Goal: Task Accomplishment & Management: Manage account settings

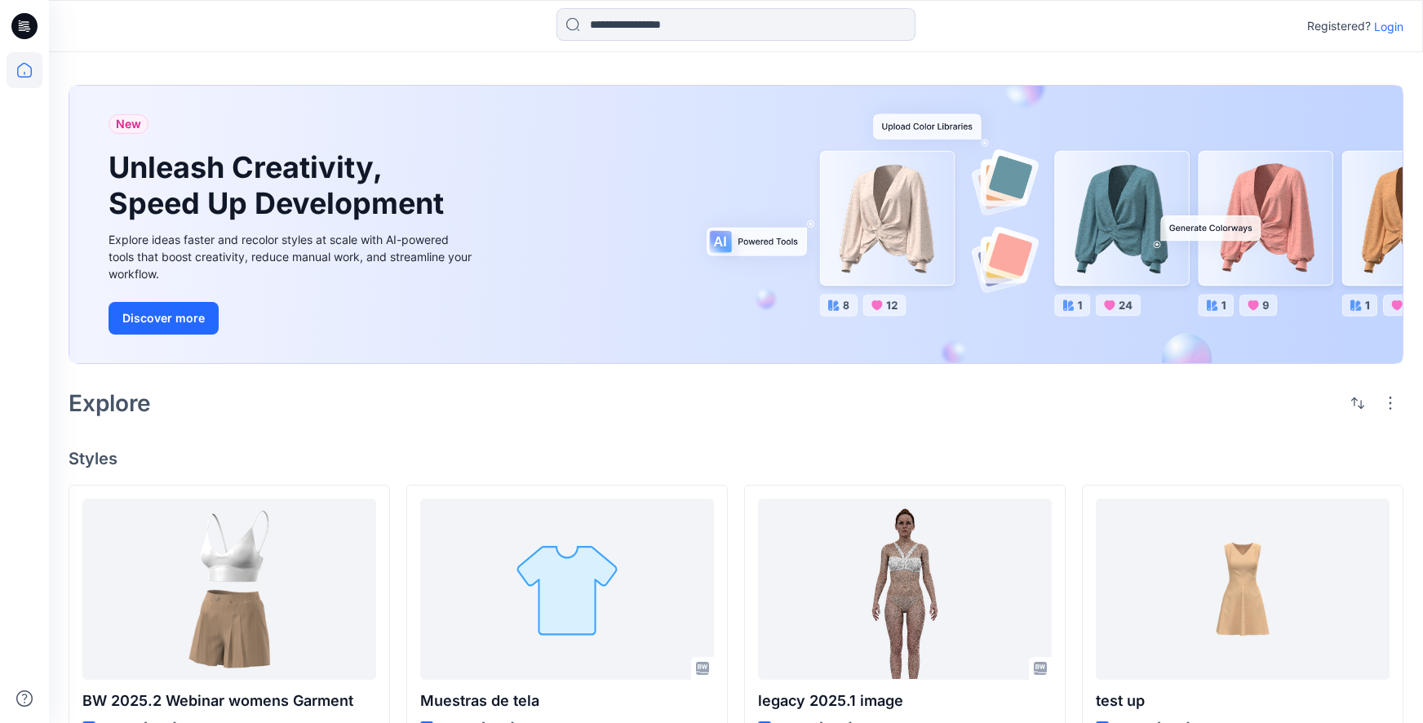
click at [1379, 25] on p "Login" at bounding box center [1388, 26] width 29 height 17
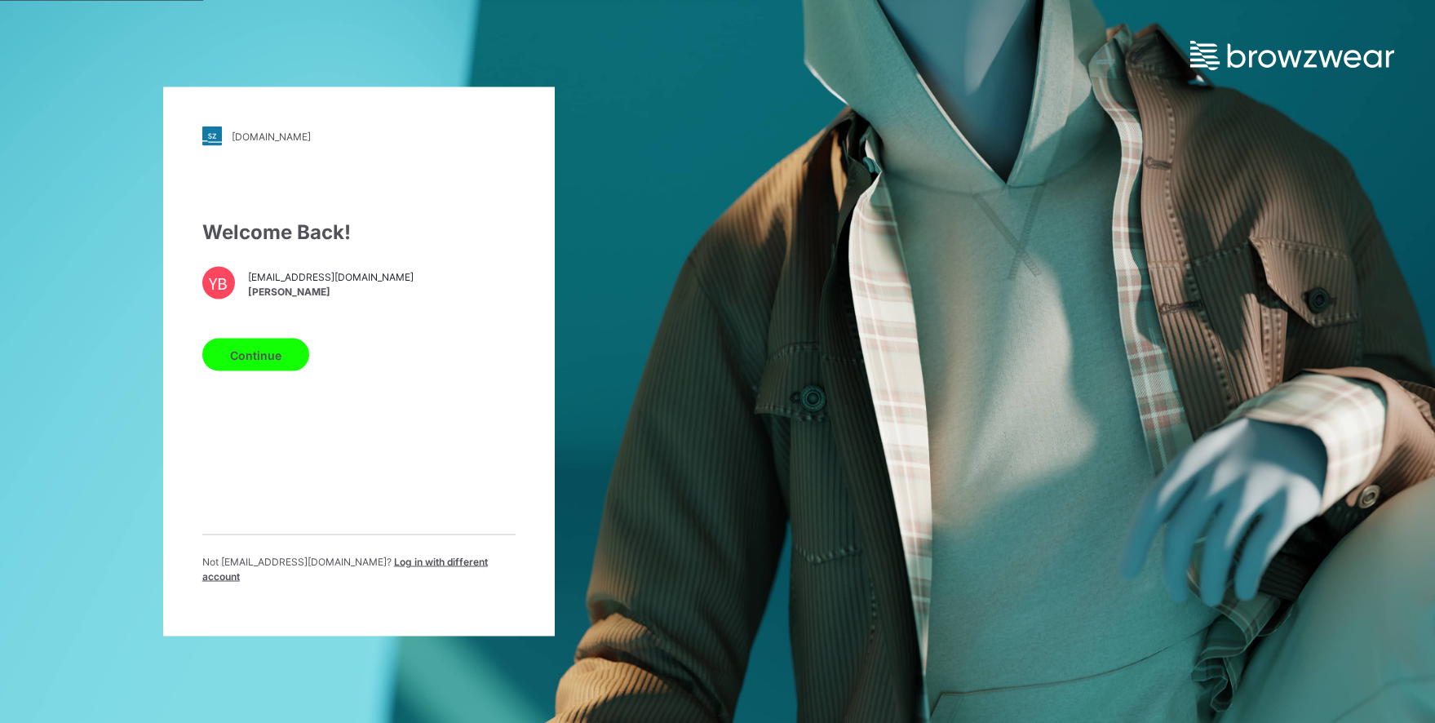
click at [268, 357] on button "Continue" at bounding box center [255, 355] width 107 height 33
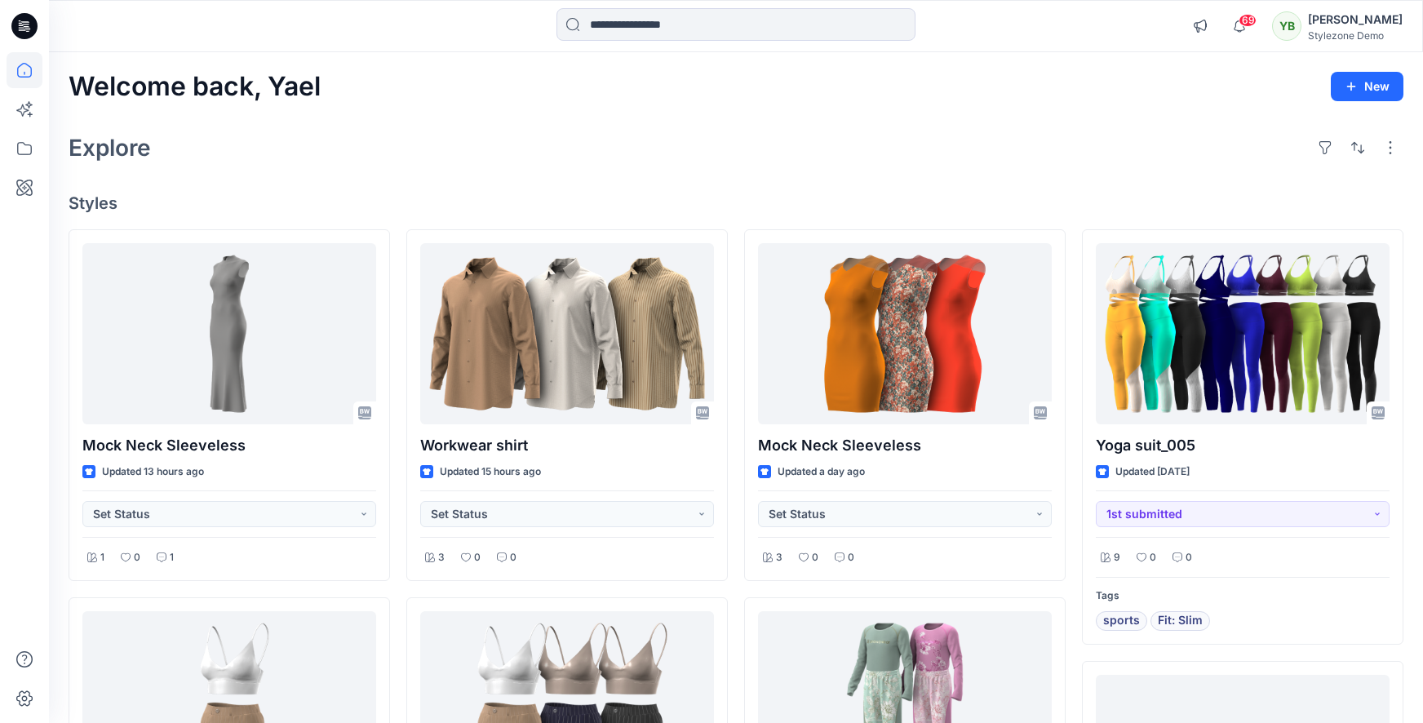
click at [1326, 33] on div "YB [PERSON_NAME] Stylezone Demo" at bounding box center [1337, 26] width 131 height 33
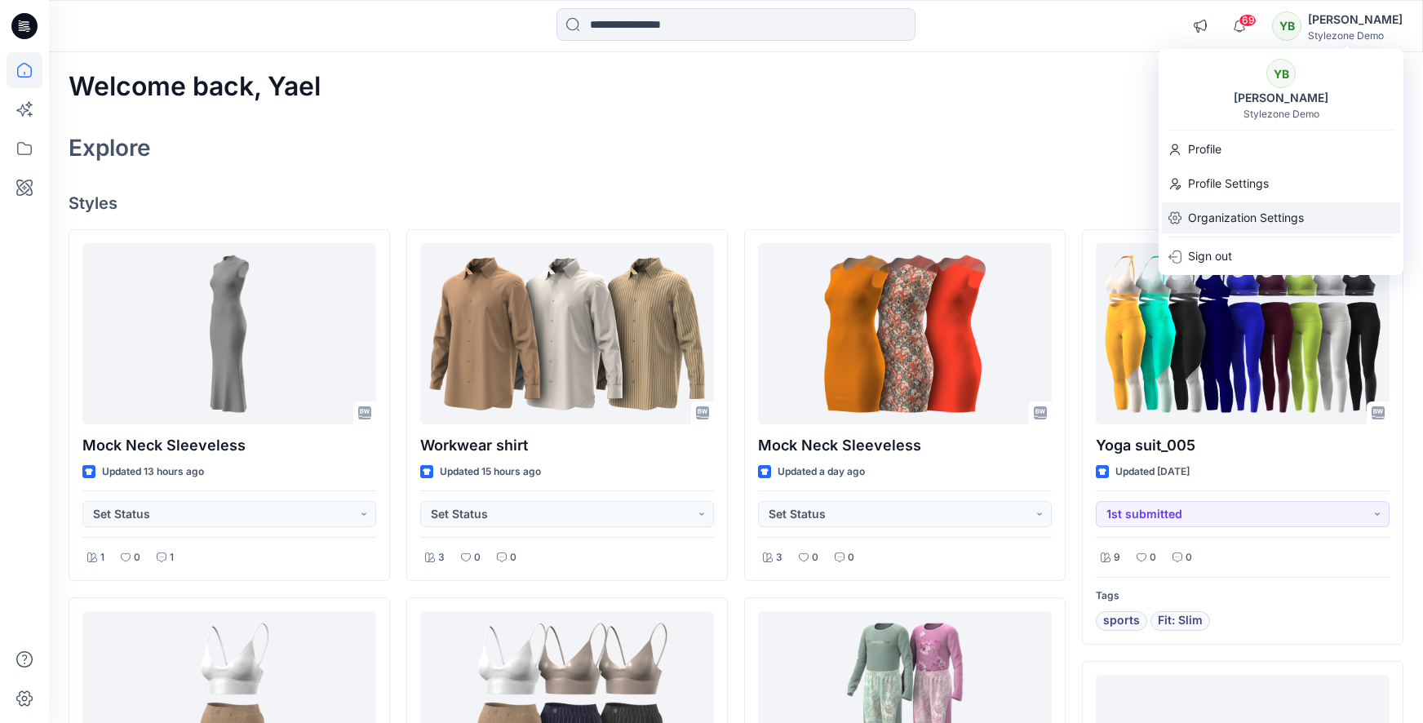
click at [1236, 211] on p "Organization Settings" at bounding box center [1246, 217] width 116 height 31
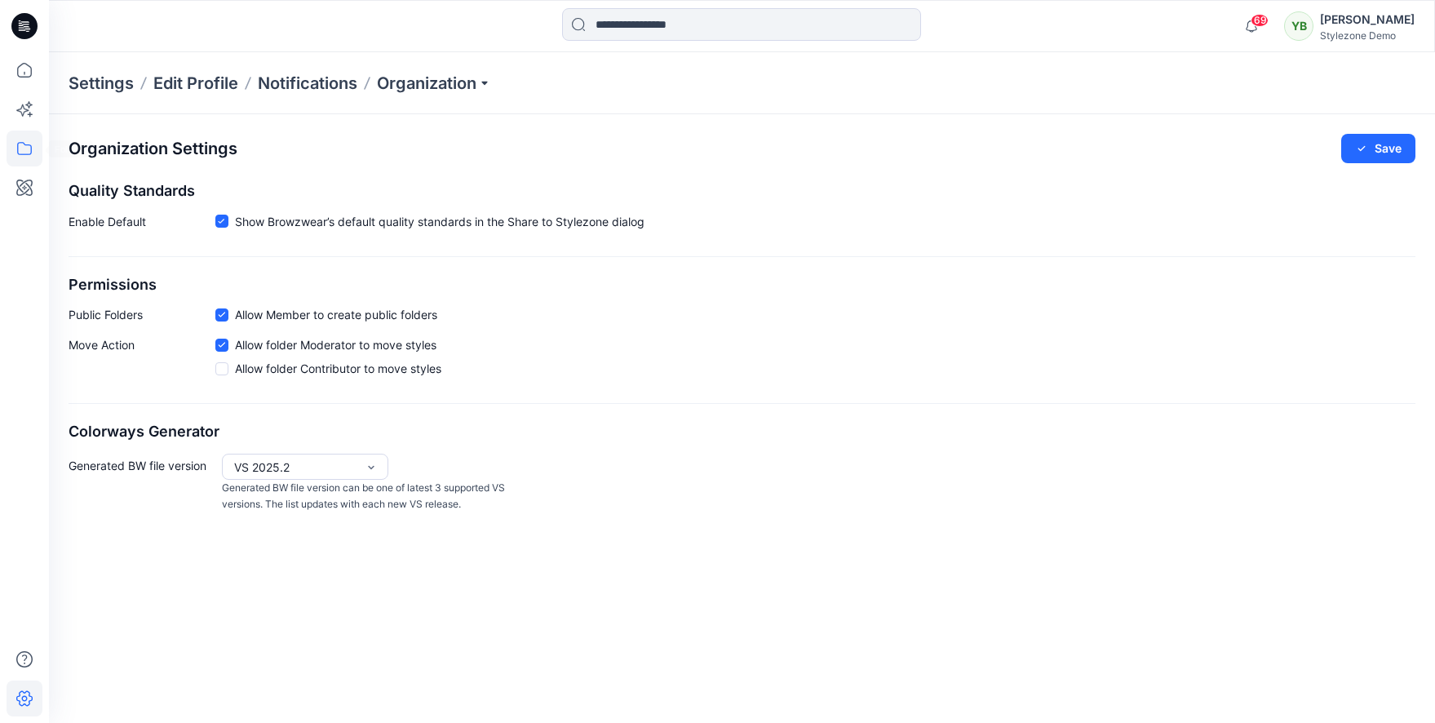
click at [27, 144] on icon at bounding box center [24, 148] width 15 height 13
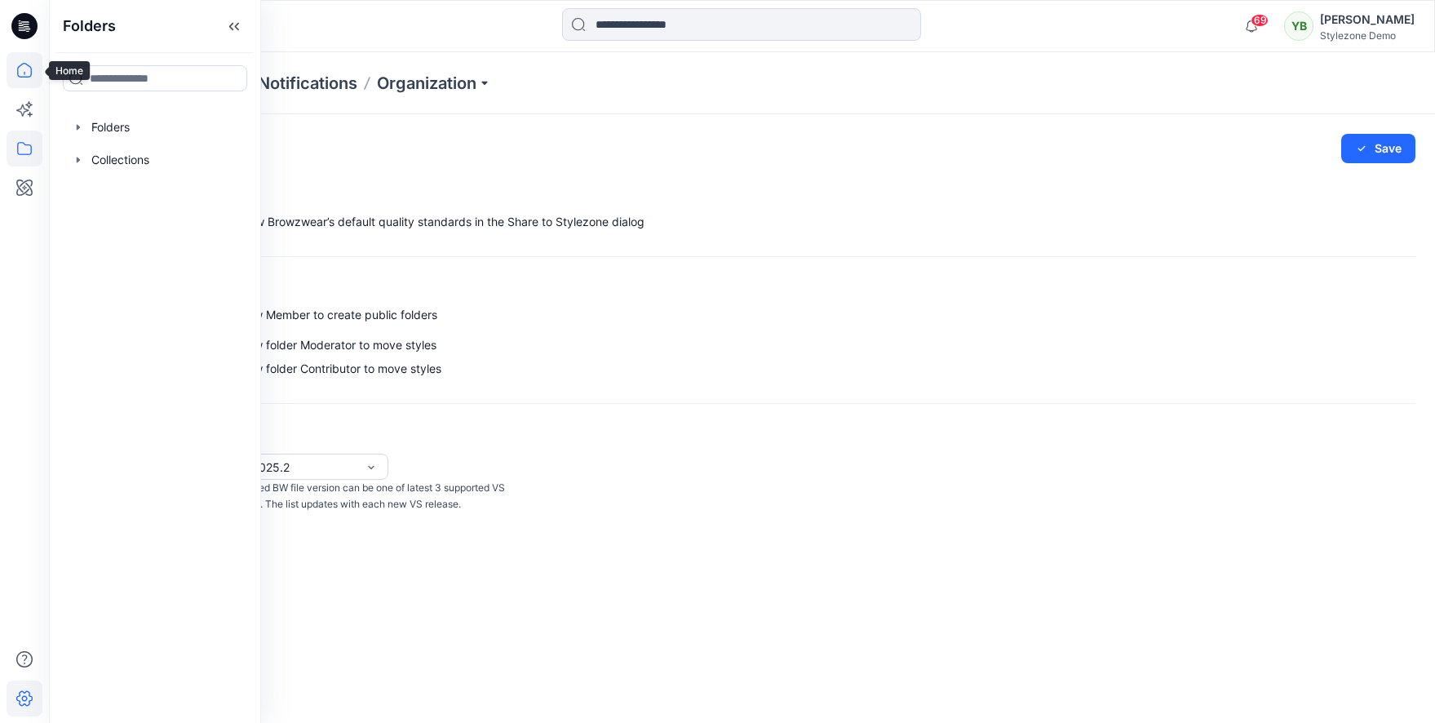
click at [21, 69] on icon at bounding box center [25, 70] width 36 height 36
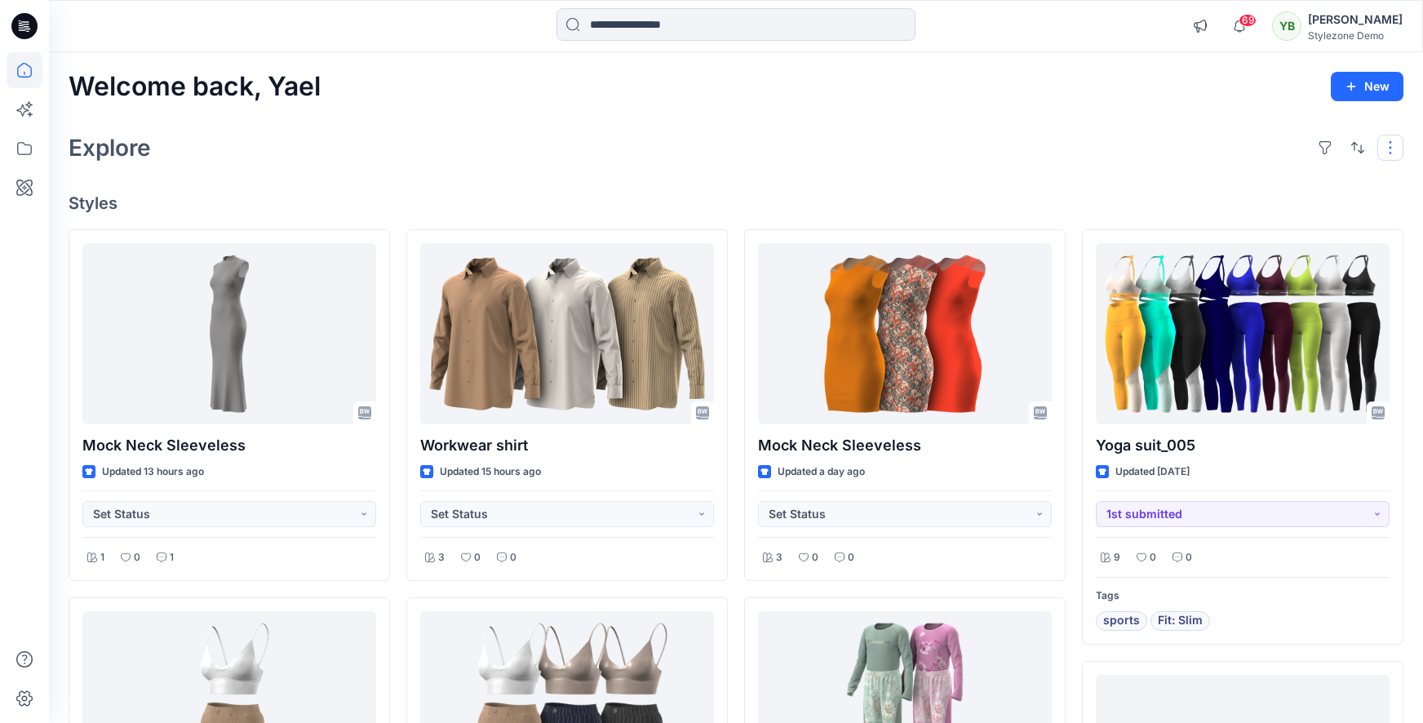
click at [1388, 144] on button "button" at bounding box center [1390, 148] width 26 height 26
drag, startPoint x: 1272, startPoint y: 136, endPoint x: 1286, endPoint y: 115, distance: 25.8
click at [1273, 134] on div "Explore Layout Grid Large Grid Folder View Compact Card Card View Card Info Tags" at bounding box center [736, 147] width 1335 height 39
click at [1361, 78] on button "New" at bounding box center [1366, 86] width 73 height 29
click at [19, 146] on icon at bounding box center [25, 149] width 36 height 36
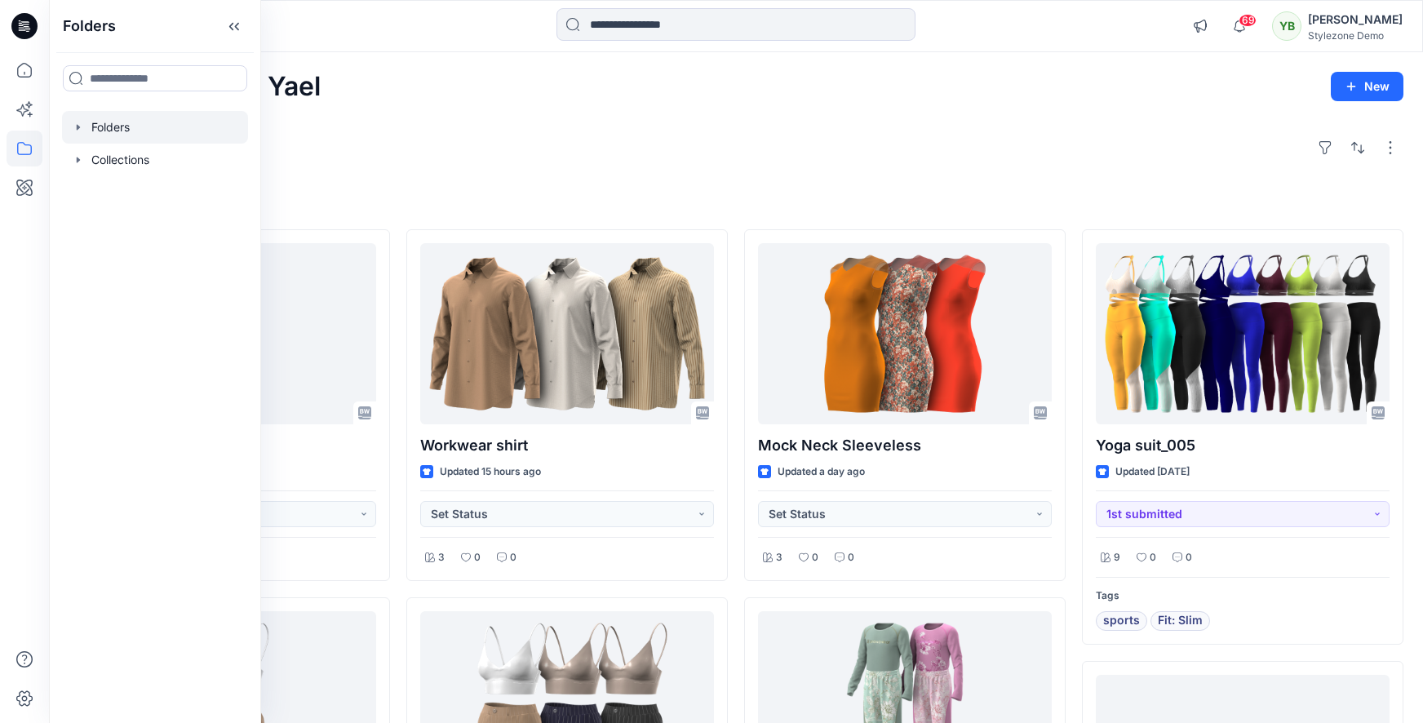
click at [79, 131] on icon "button" at bounding box center [78, 127] width 13 height 13
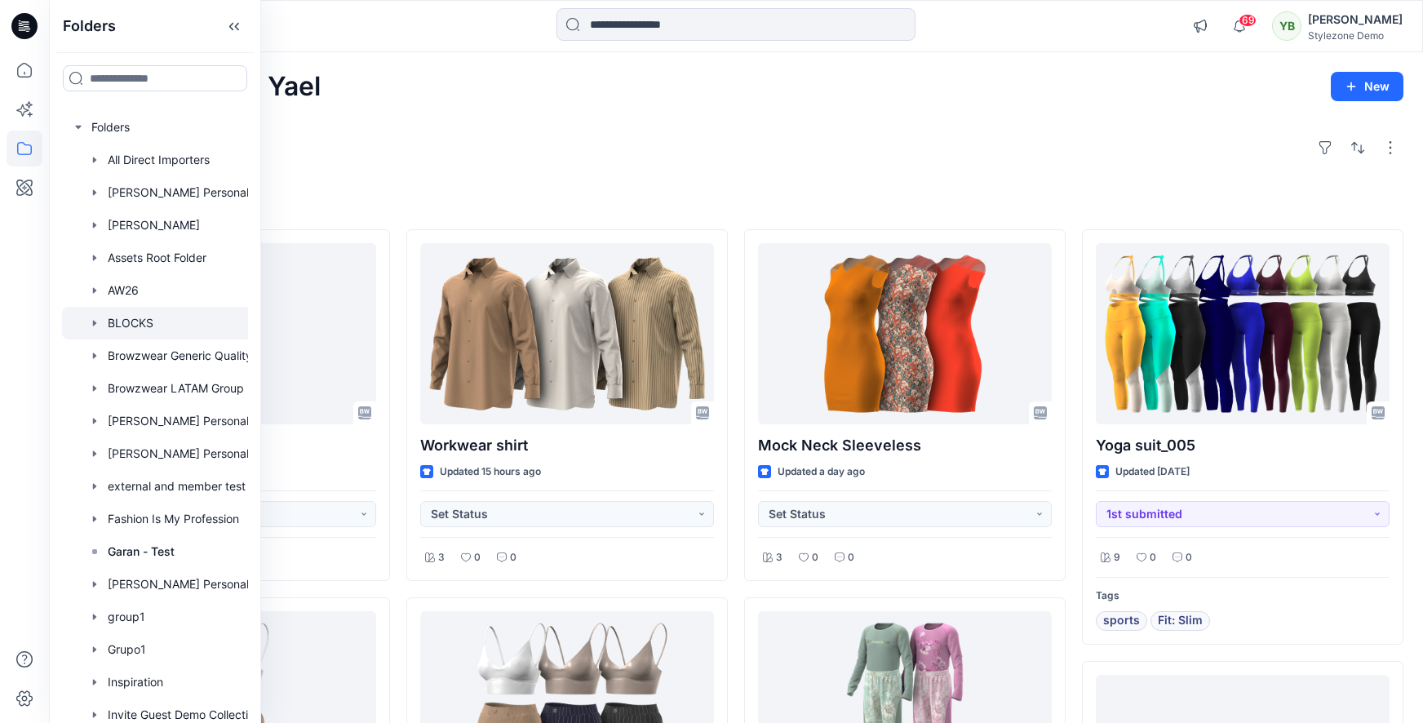
click at [150, 319] on div at bounding box center [176, 323] width 228 height 33
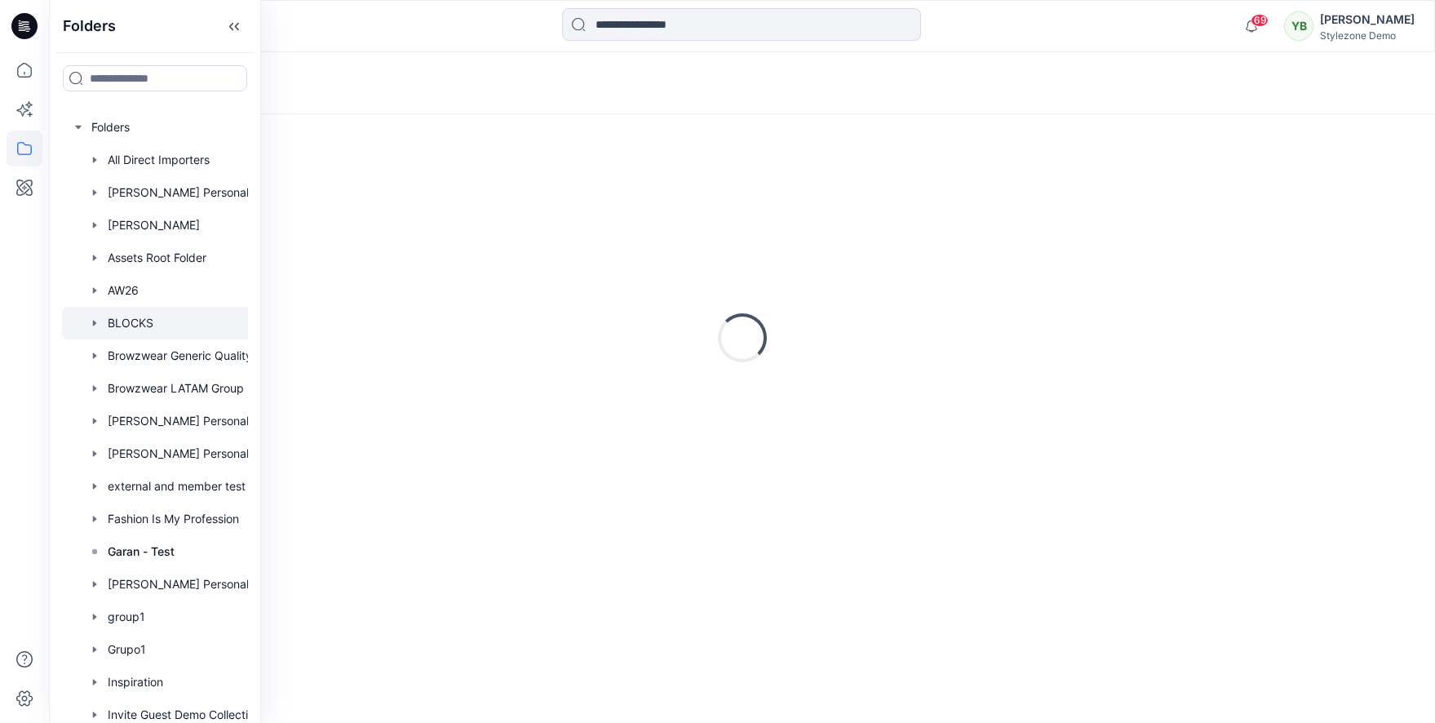
click at [309, 78] on div "Loading..." at bounding box center [742, 83] width 1386 height 62
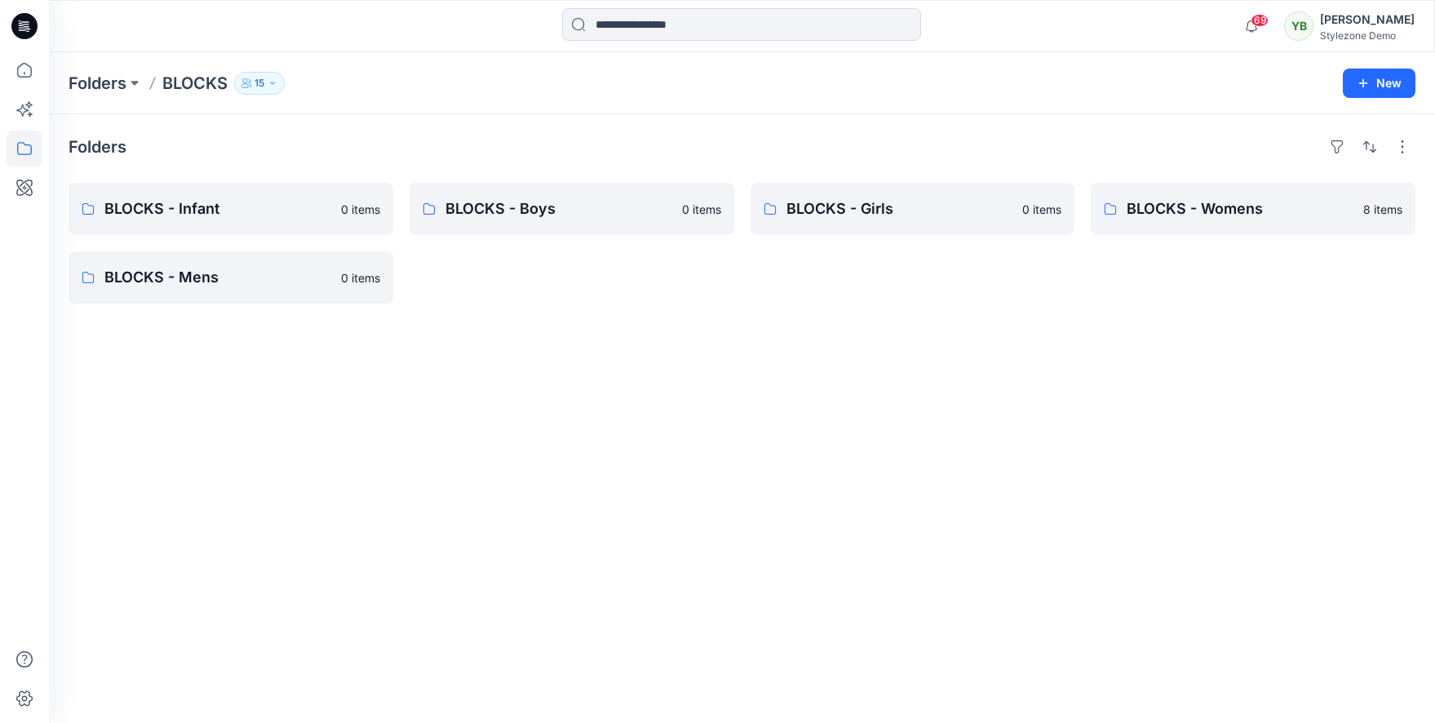
click at [270, 91] on button "15" at bounding box center [259, 83] width 51 height 23
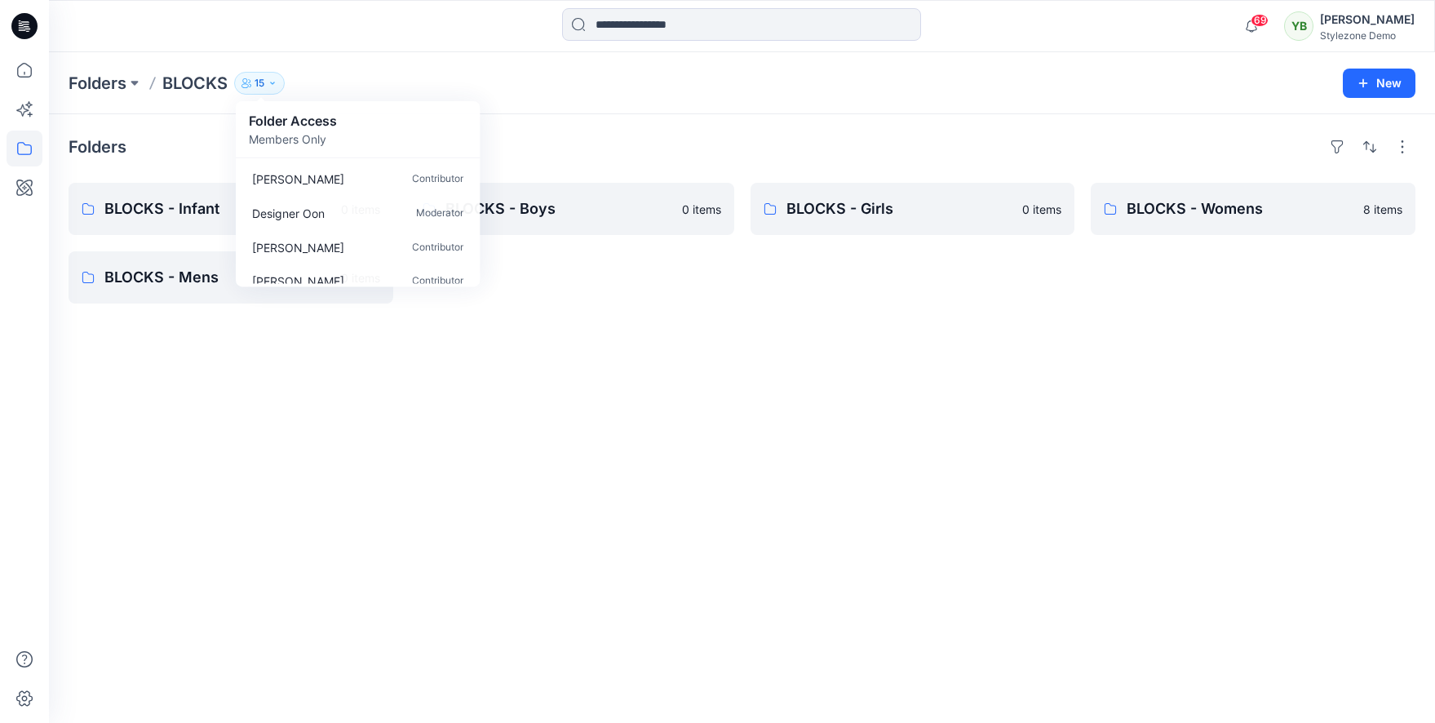
click at [175, 128] on div "Folders BLOCKS - Infant 0 items BLOCKS - Mens 0 items BLOCKS - Boys 0 items BLO…" at bounding box center [742, 418] width 1386 height 609
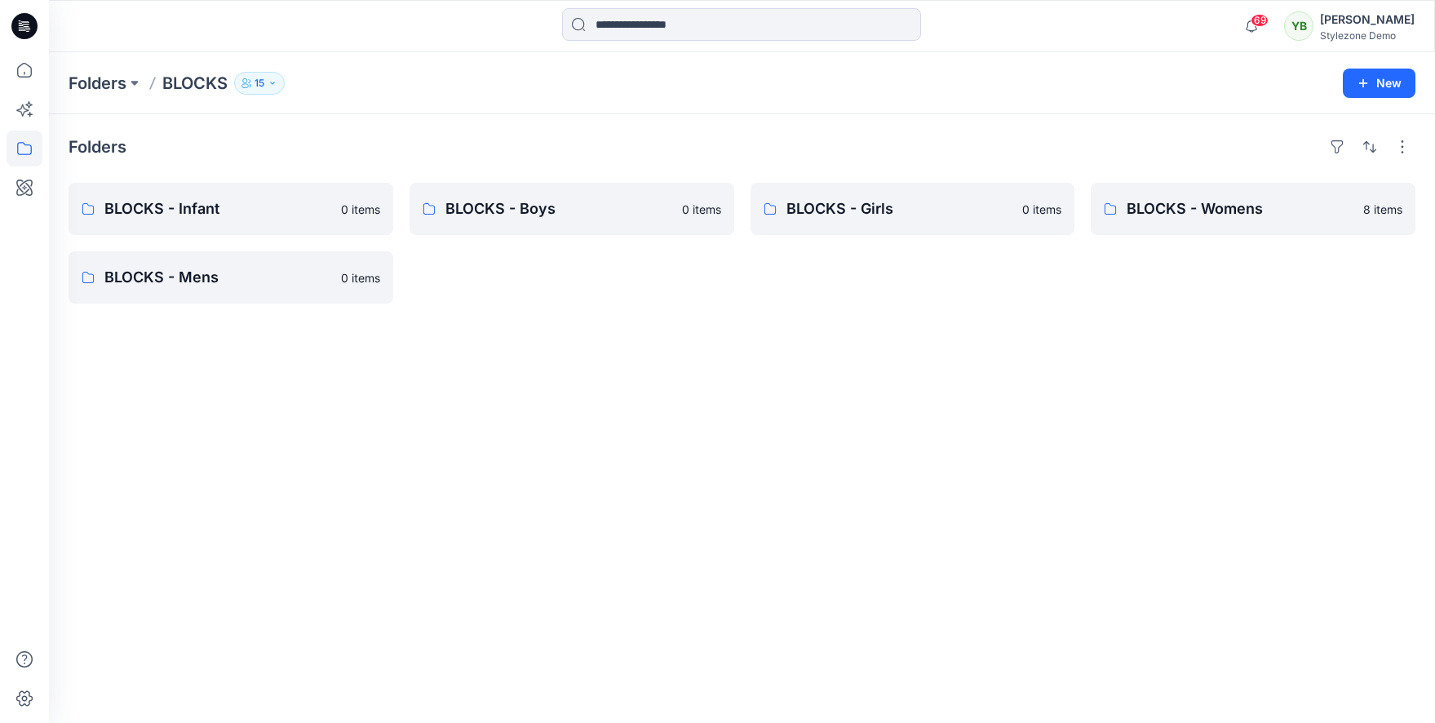
click at [263, 80] on p "15" at bounding box center [260, 83] width 10 height 18
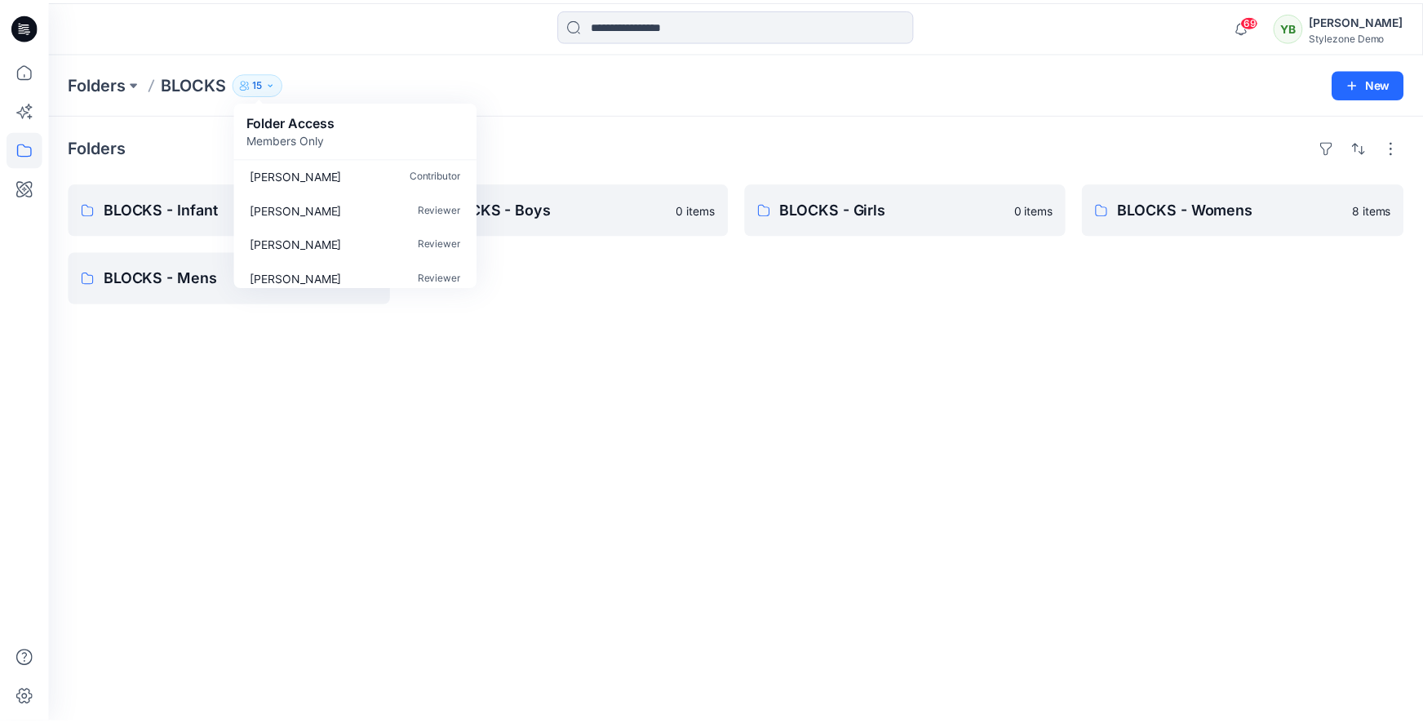
scroll to position [392, 0]
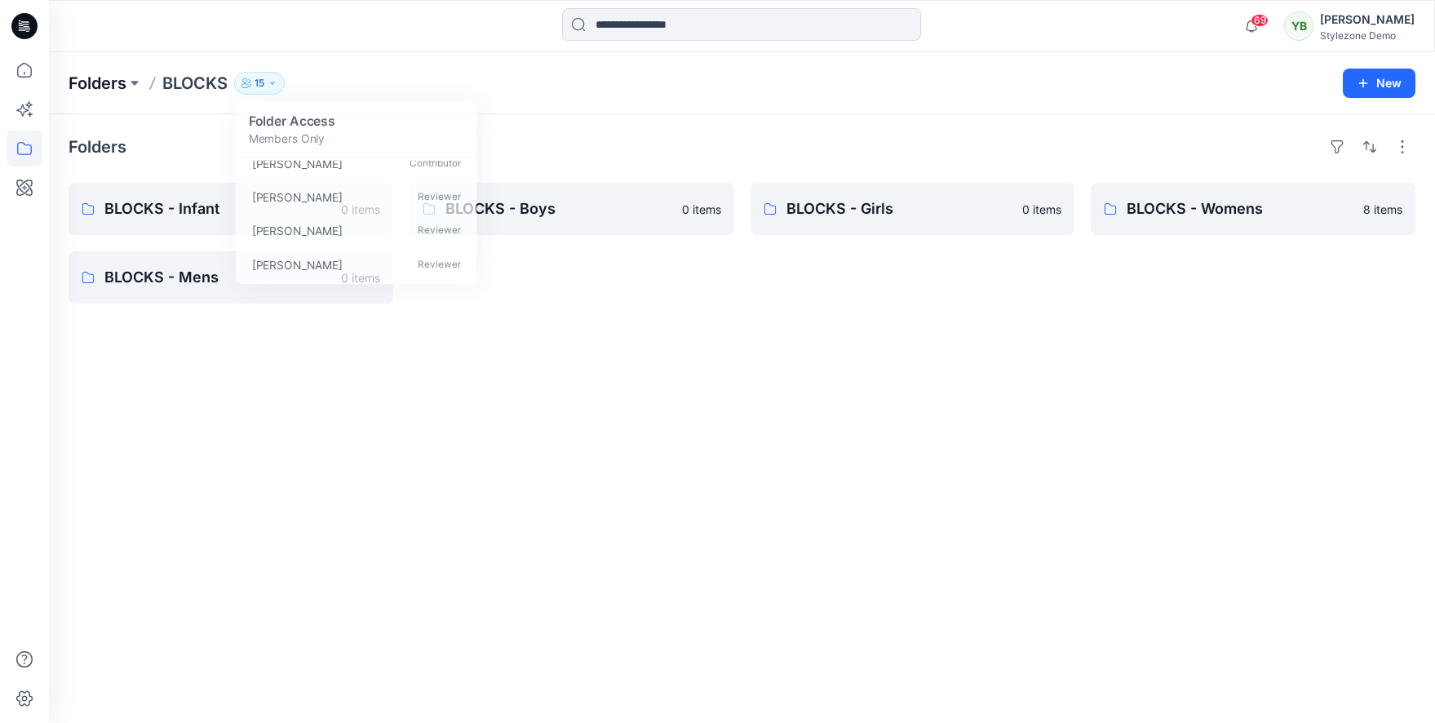
click at [78, 90] on p "Folders" at bounding box center [98, 83] width 58 height 23
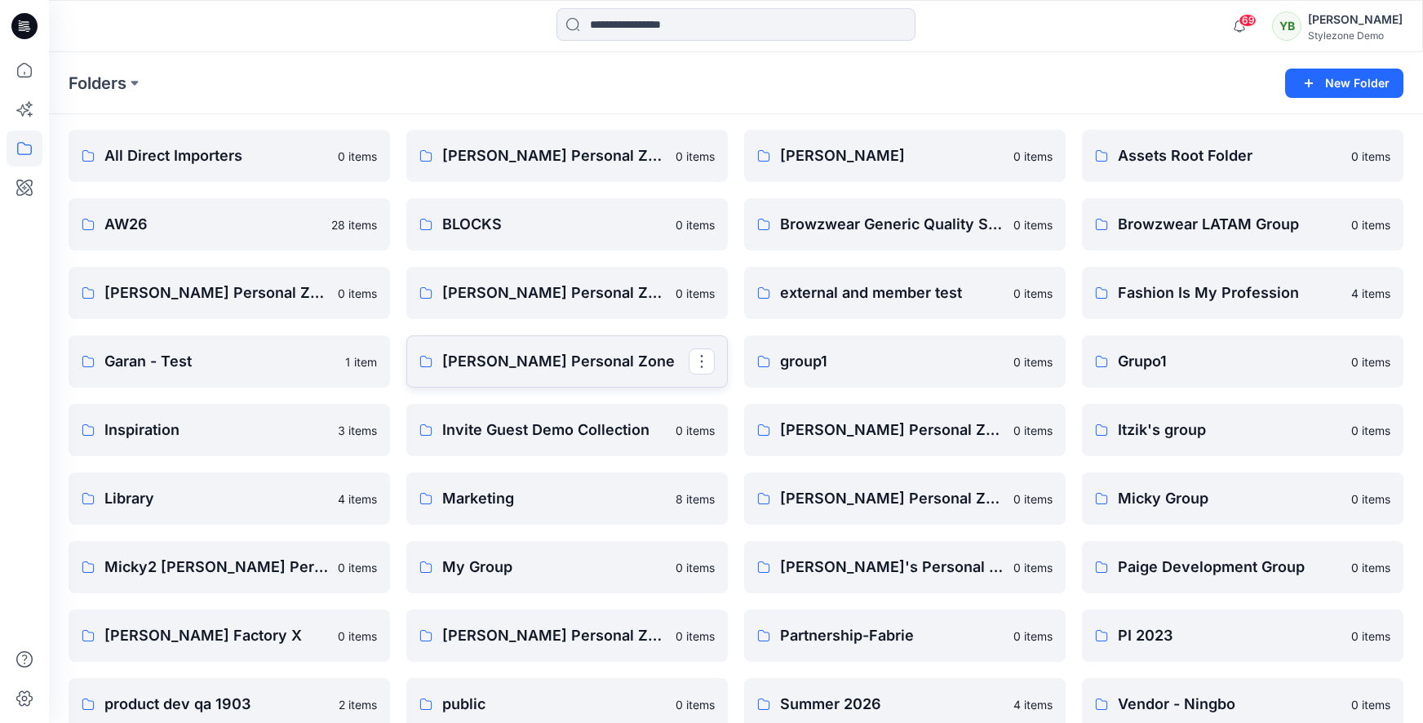
scroll to position [148, 0]
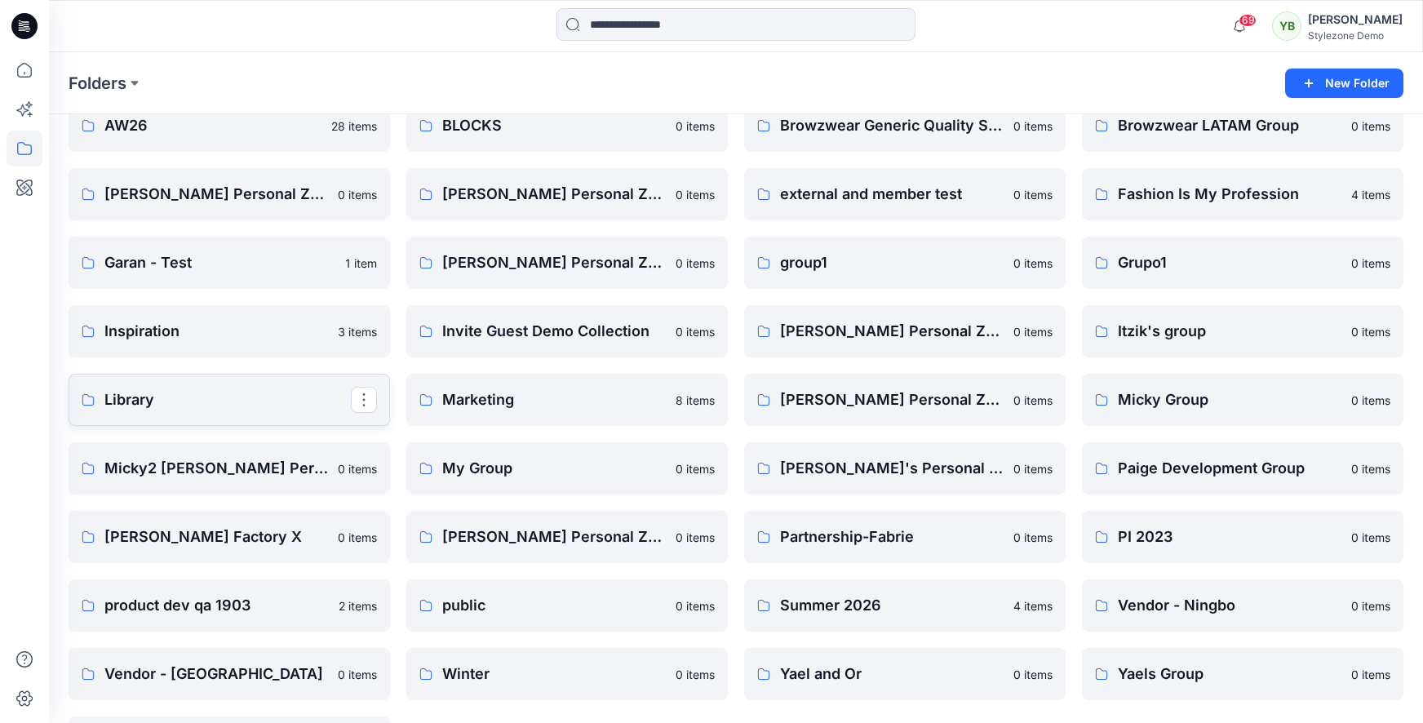
click at [201, 397] on p "Library" at bounding box center [227, 399] width 246 height 23
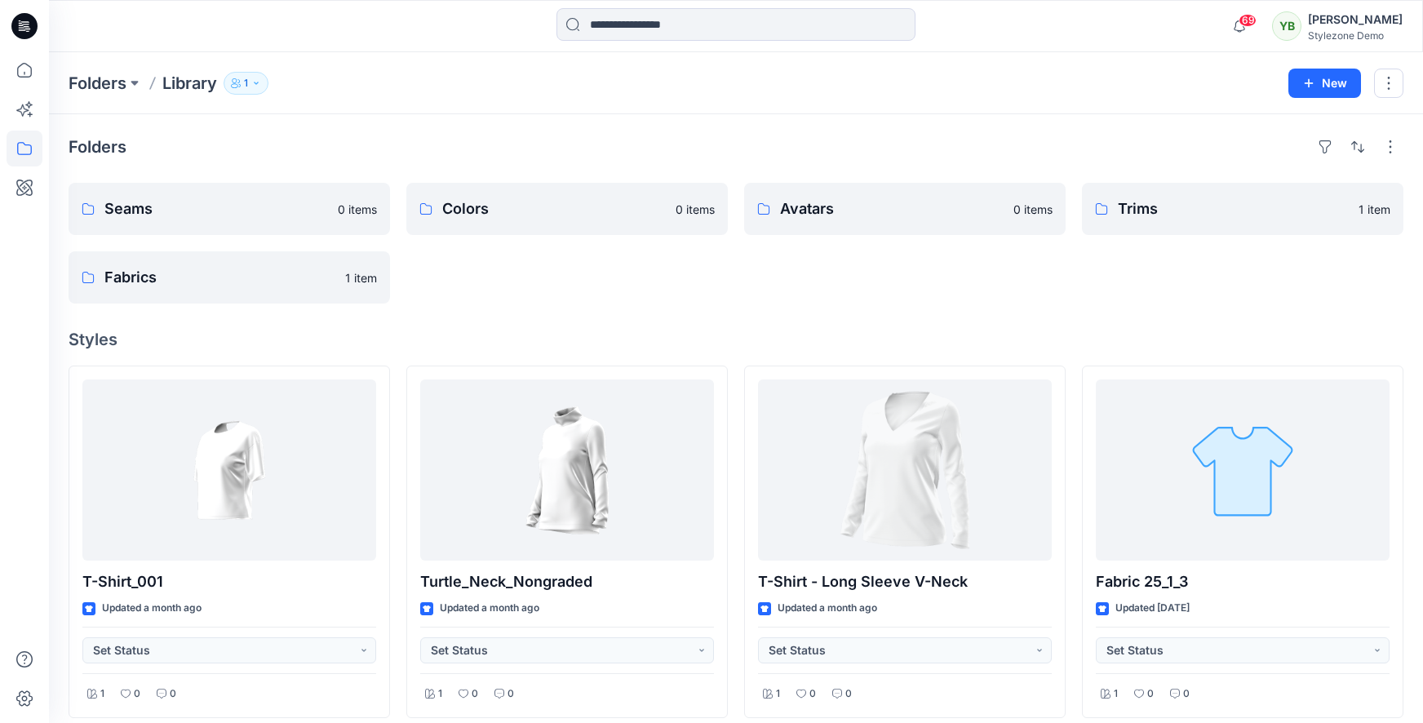
click at [256, 88] on button "1" at bounding box center [246, 83] width 45 height 23
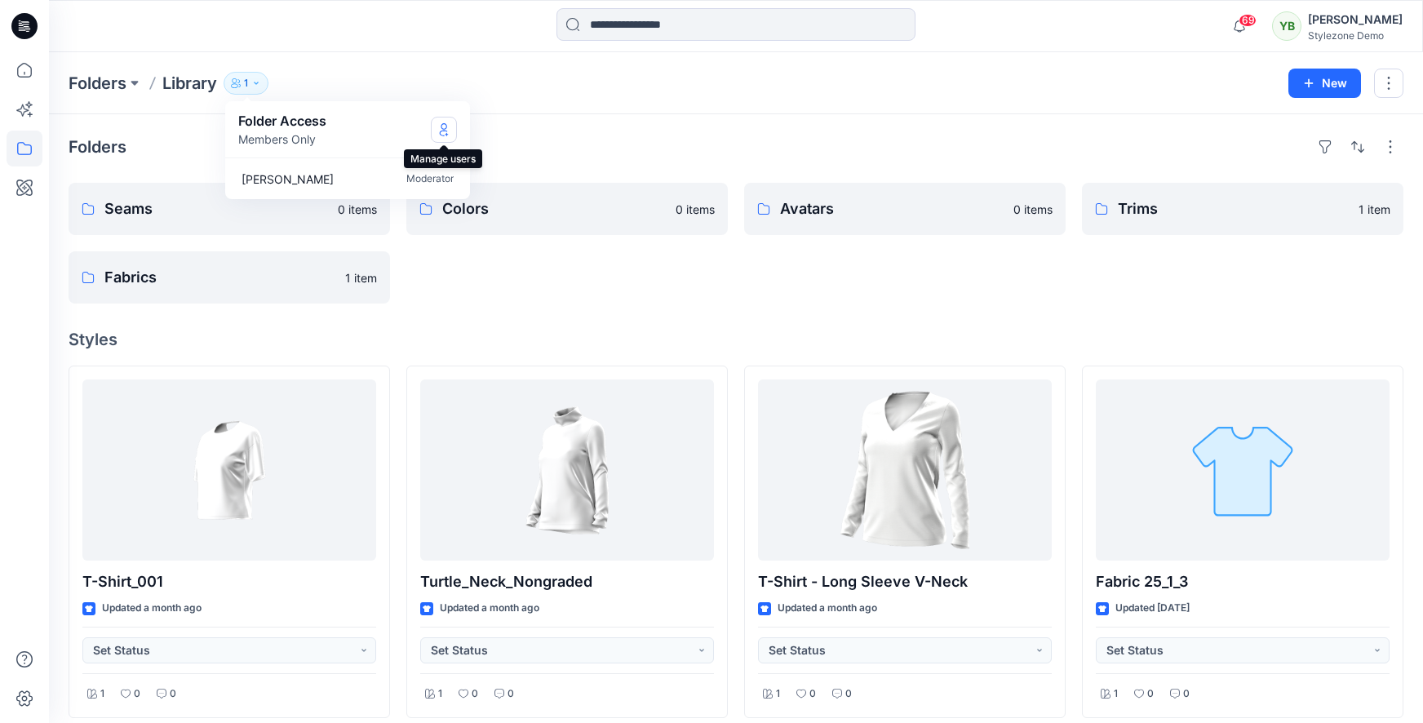
click at [451, 126] on button "Manage Users" at bounding box center [444, 130] width 26 height 26
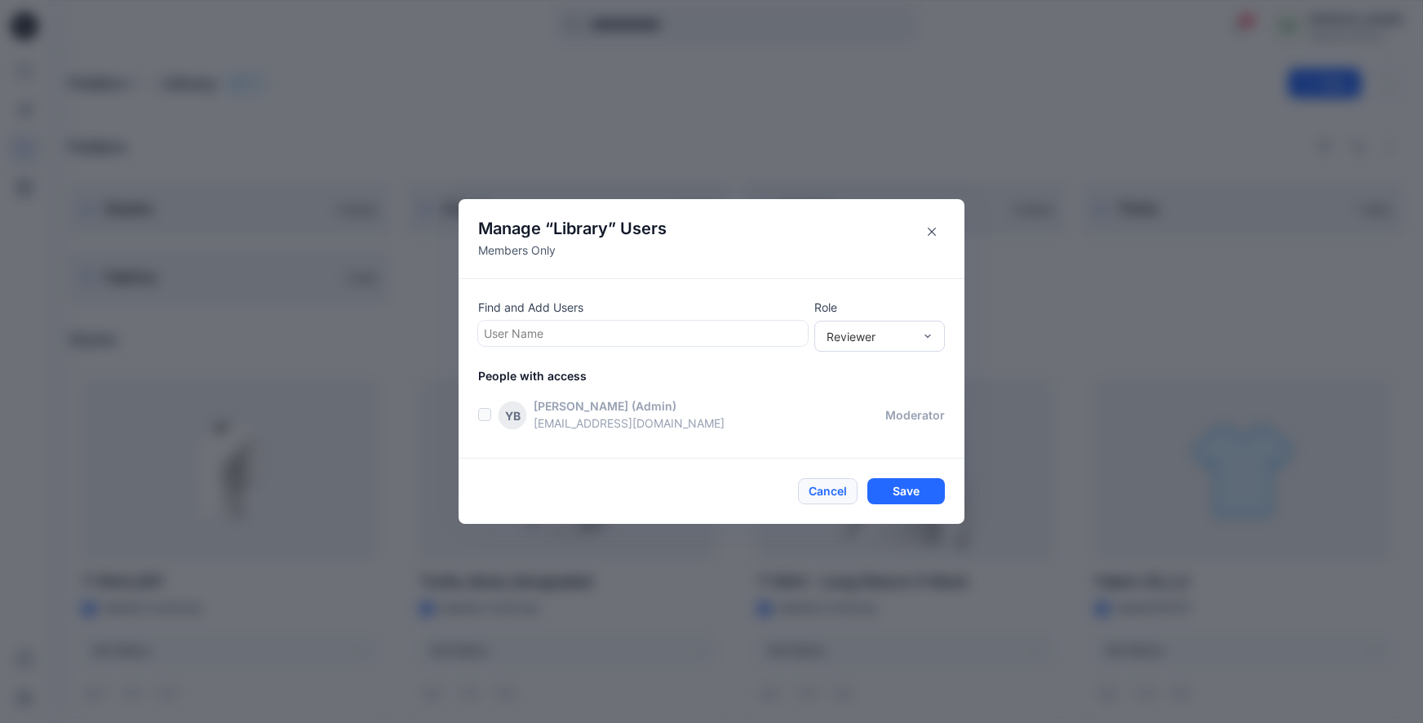
click at [814, 495] on button "Cancel" at bounding box center [828, 491] width 60 height 26
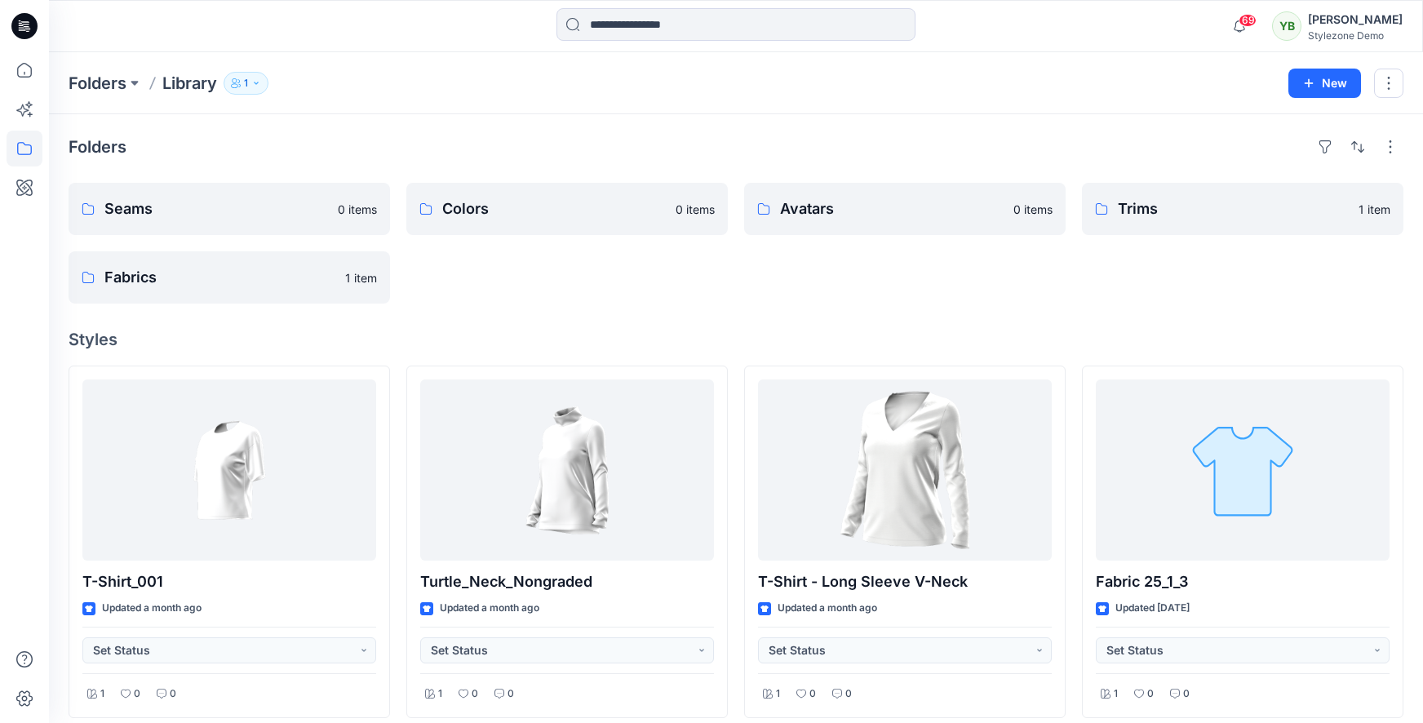
click at [1330, 25] on div "[PERSON_NAME]" at bounding box center [1355, 20] width 95 height 20
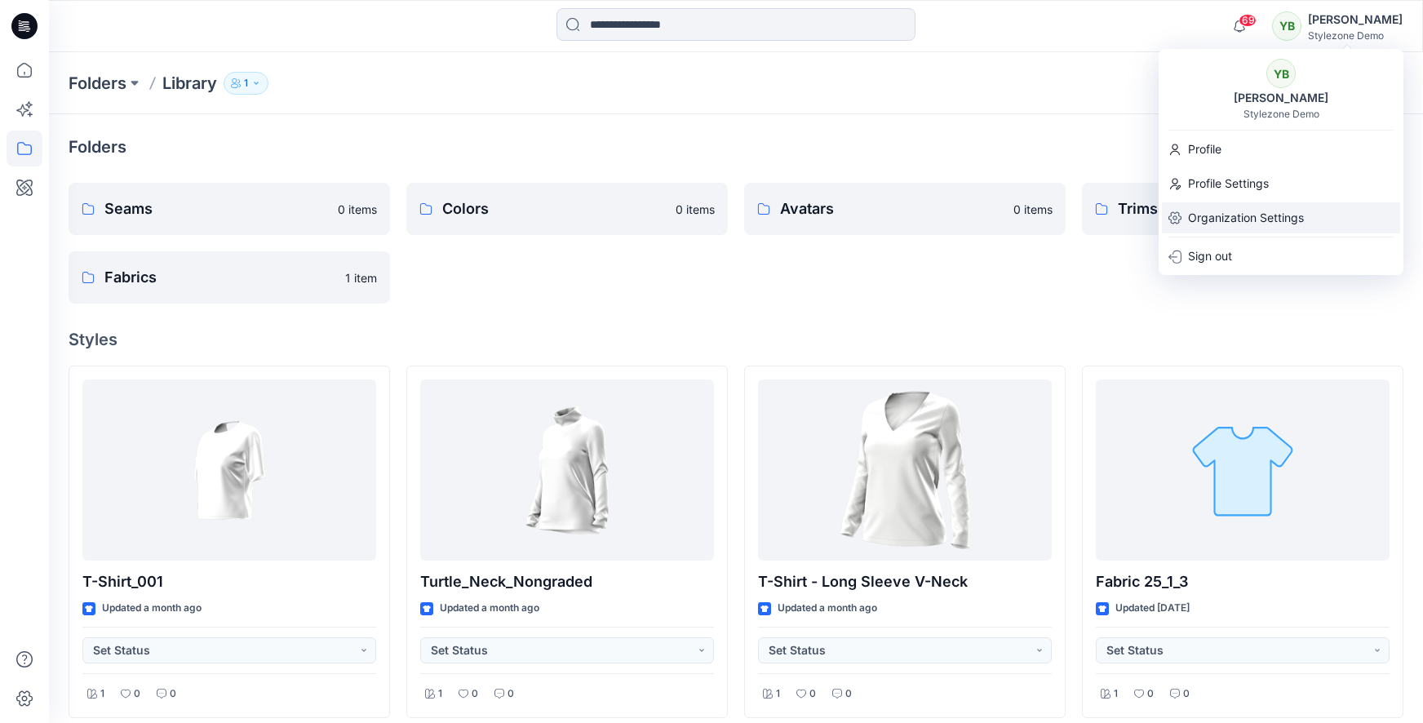
click at [1268, 218] on p "Organization Settings" at bounding box center [1246, 217] width 116 height 31
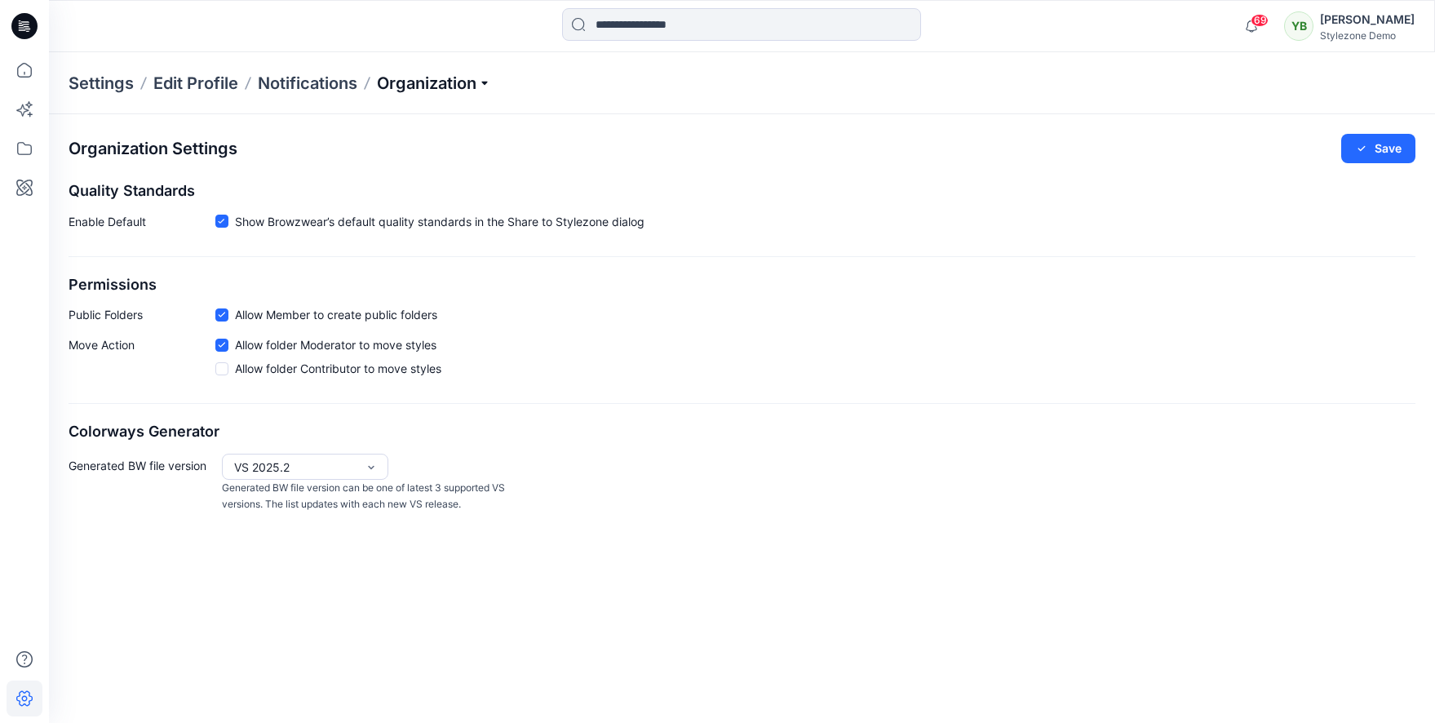
click at [441, 88] on p "Organization" at bounding box center [434, 83] width 114 height 23
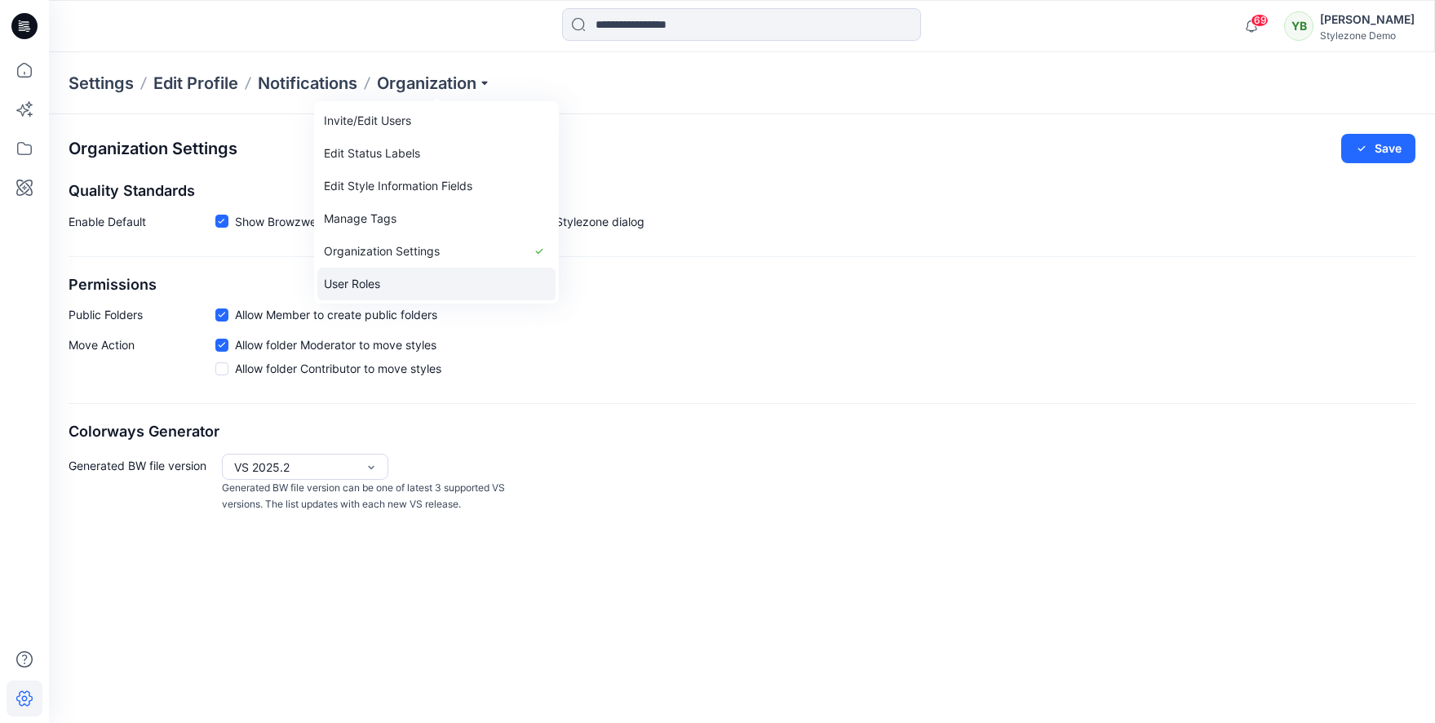
click at [390, 294] on link "User Roles" at bounding box center [436, 284] width 238 height 33
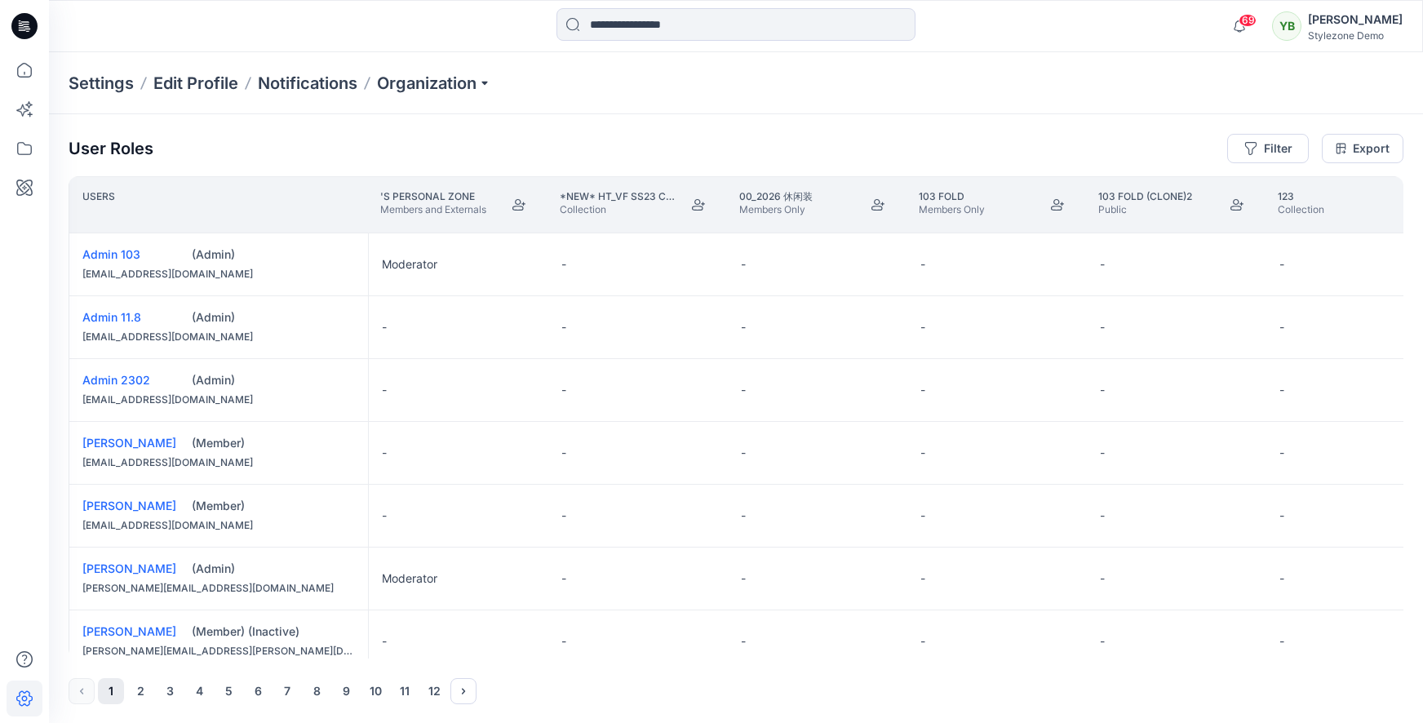
click at [119, 86] on p "Settings" at bounding box center [101, 83] width 65 height 23
click at [19, 64] on icon at bounding box center [25, 70] width 36 height 36
